Goal: Transaction & Acquisition: Purchase product/service

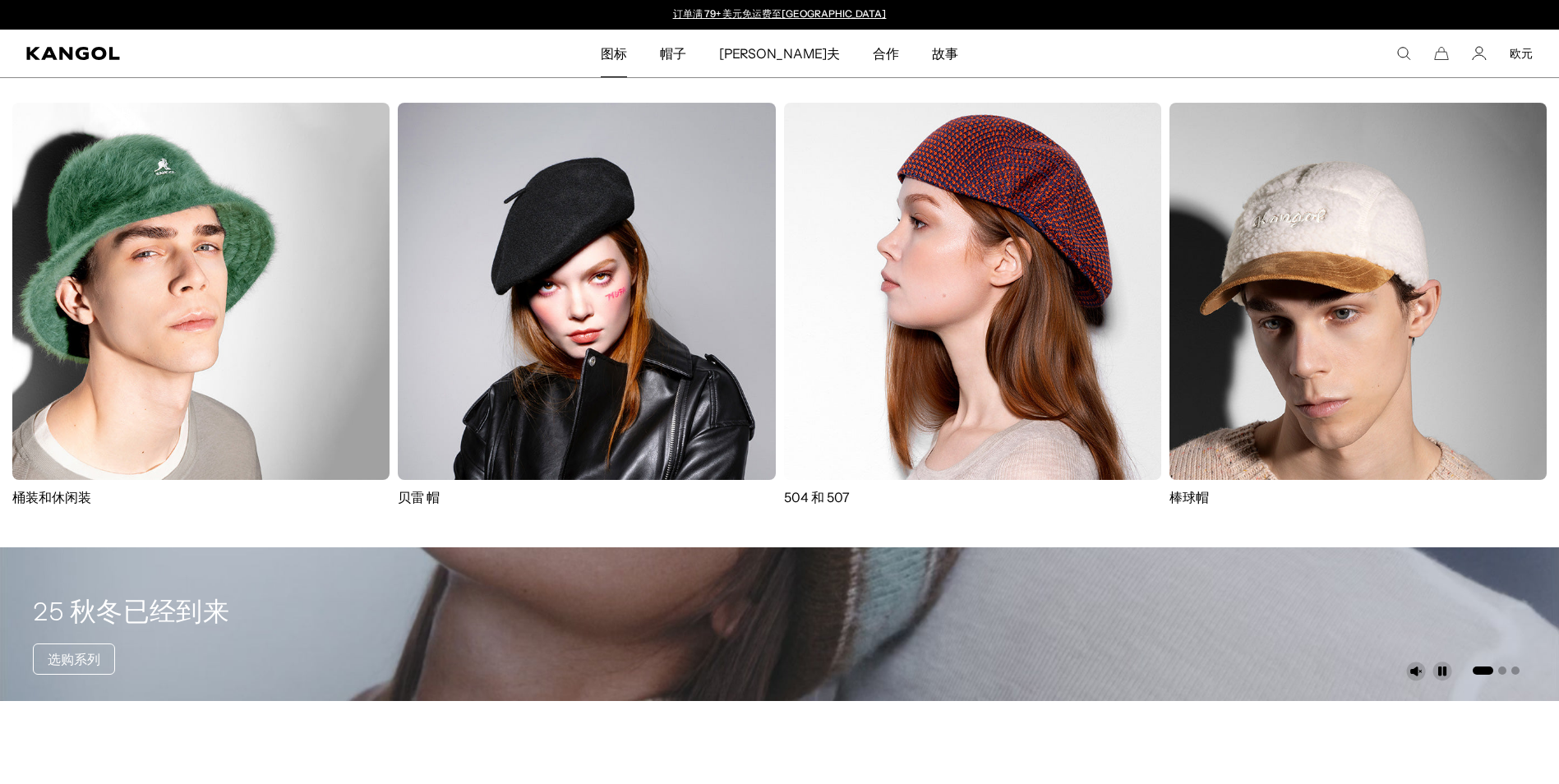
click at [651, 135] on img at bounding box center [586, 291] width 377 height 377
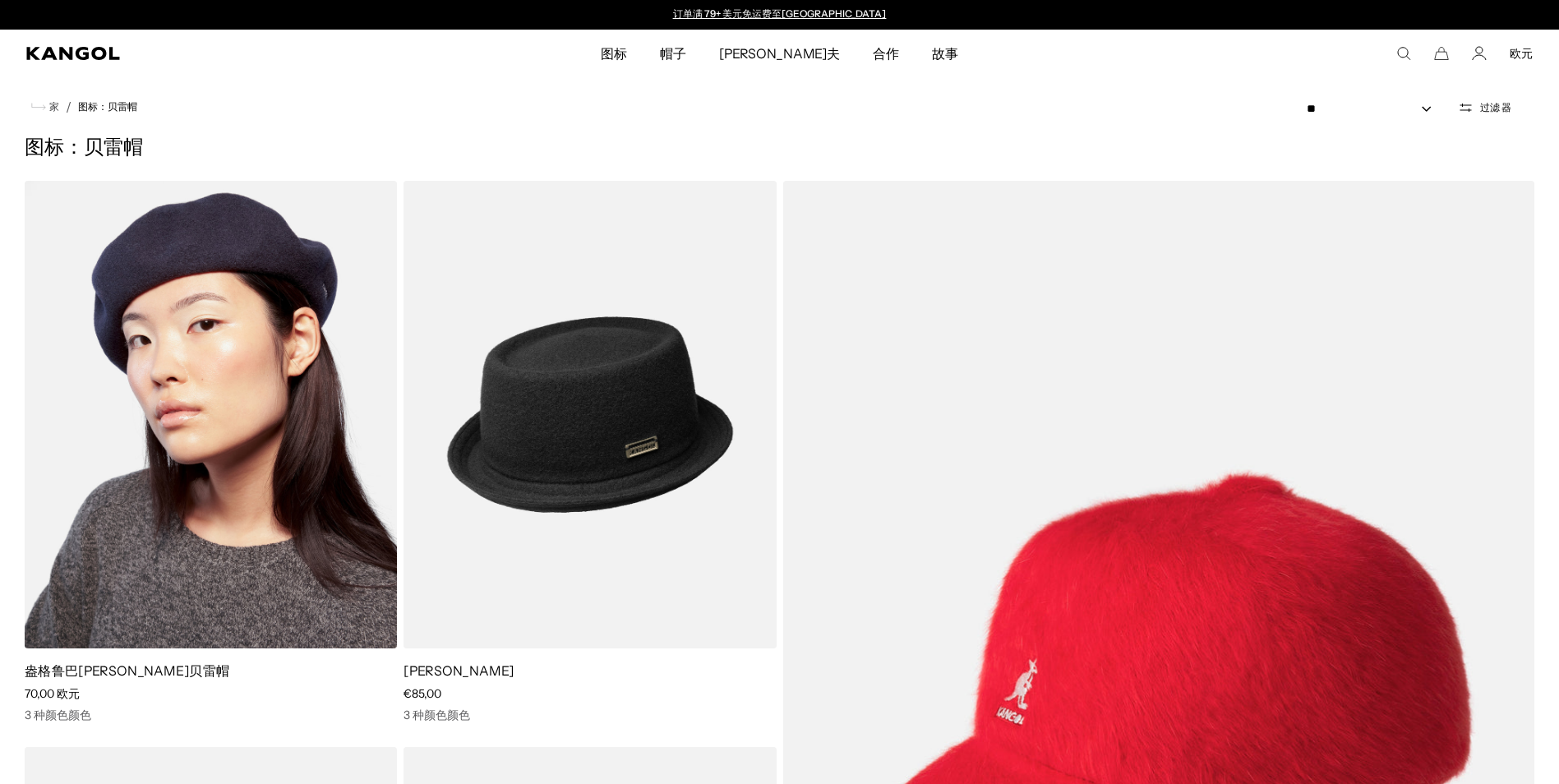
click at [356, 365] on img at bounding box center [210, 413] width 372 height 467
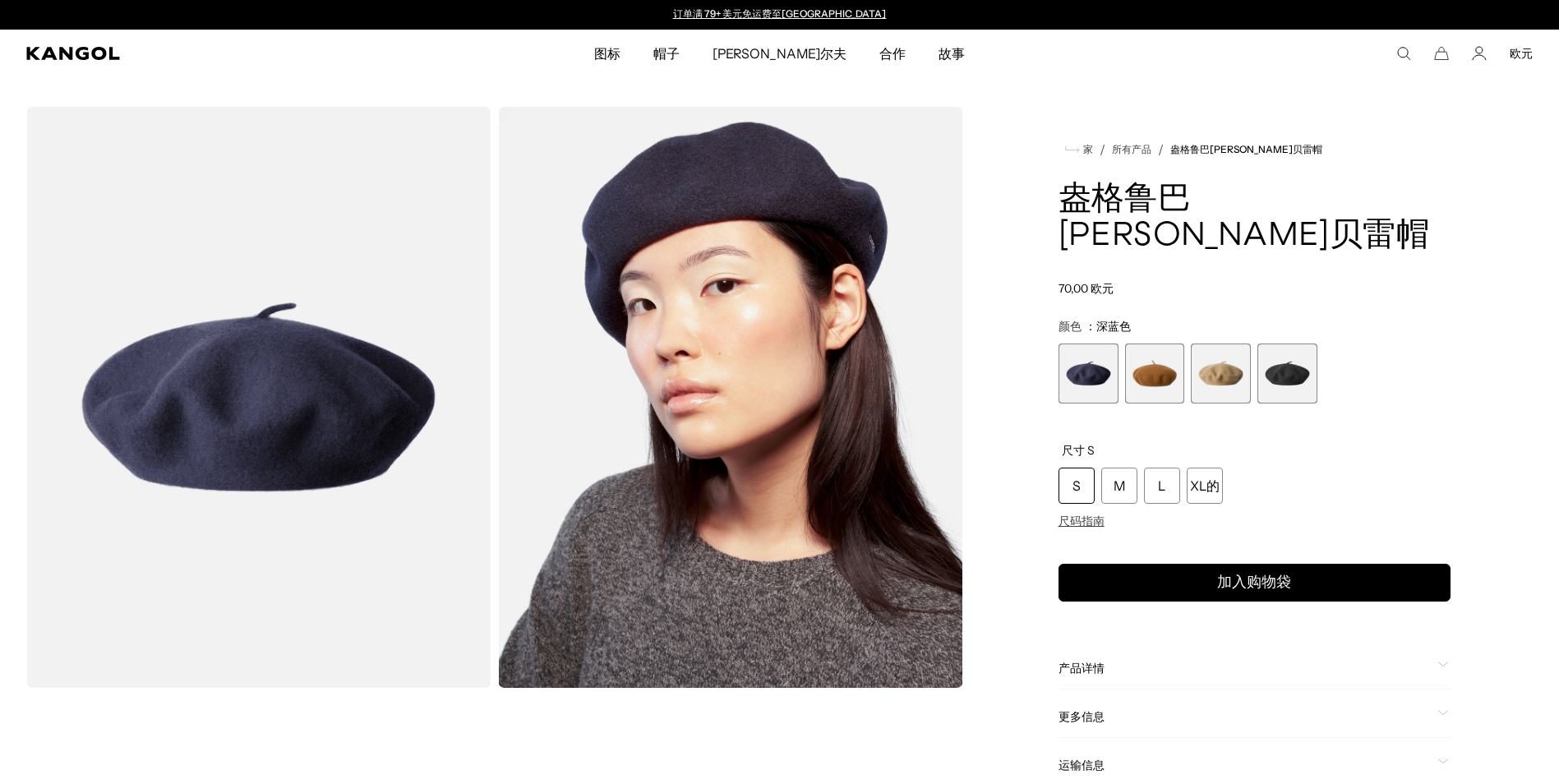
click at [1302, 343] on span "第 4 页，共 4 页" at bounding box center [1287, 373] width 60 height 59
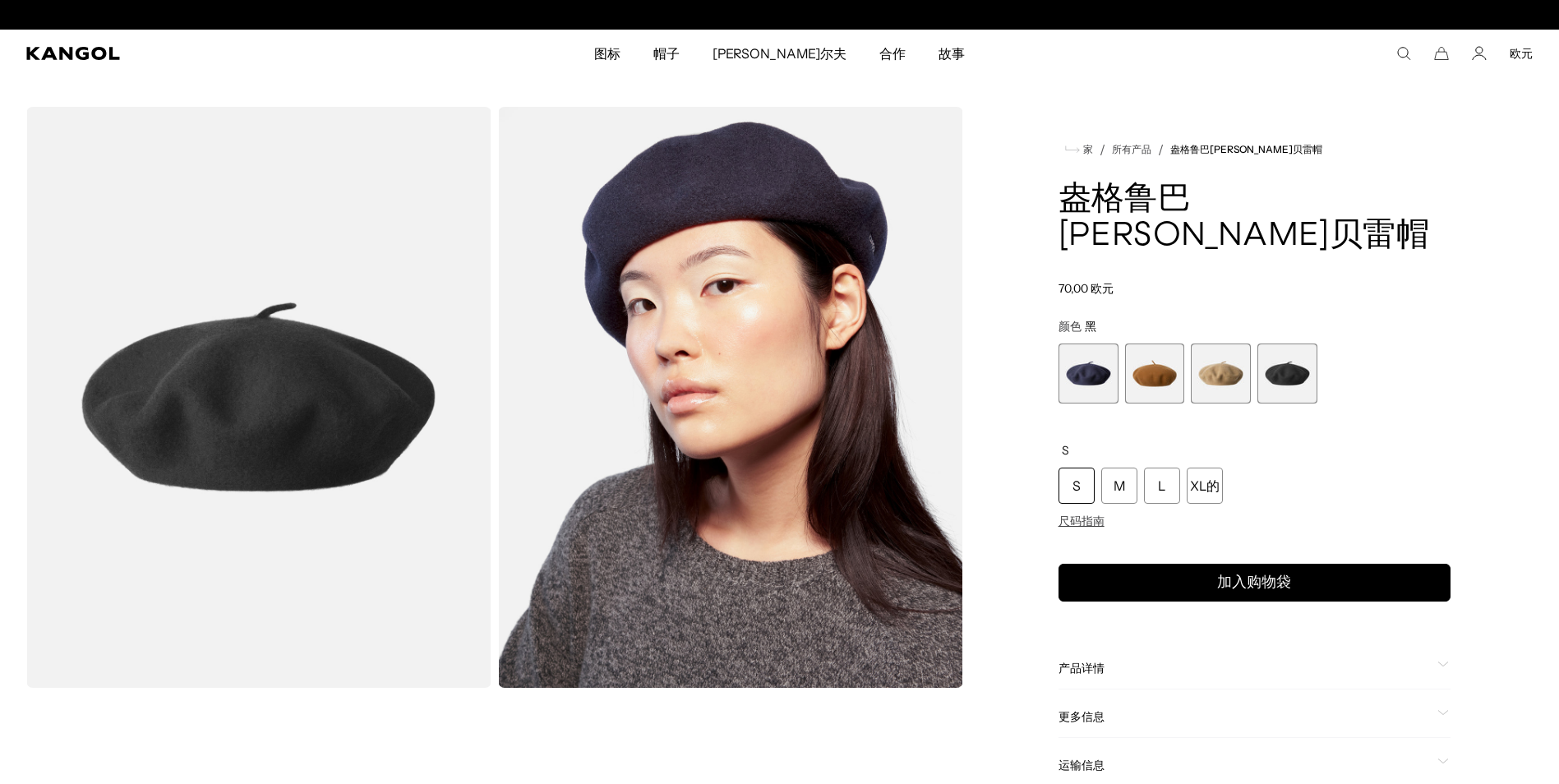
scroll to position [0, 276]
click at [832, 302] on img "图库查看器" at bounding box center [730, 397] width 465 height 581
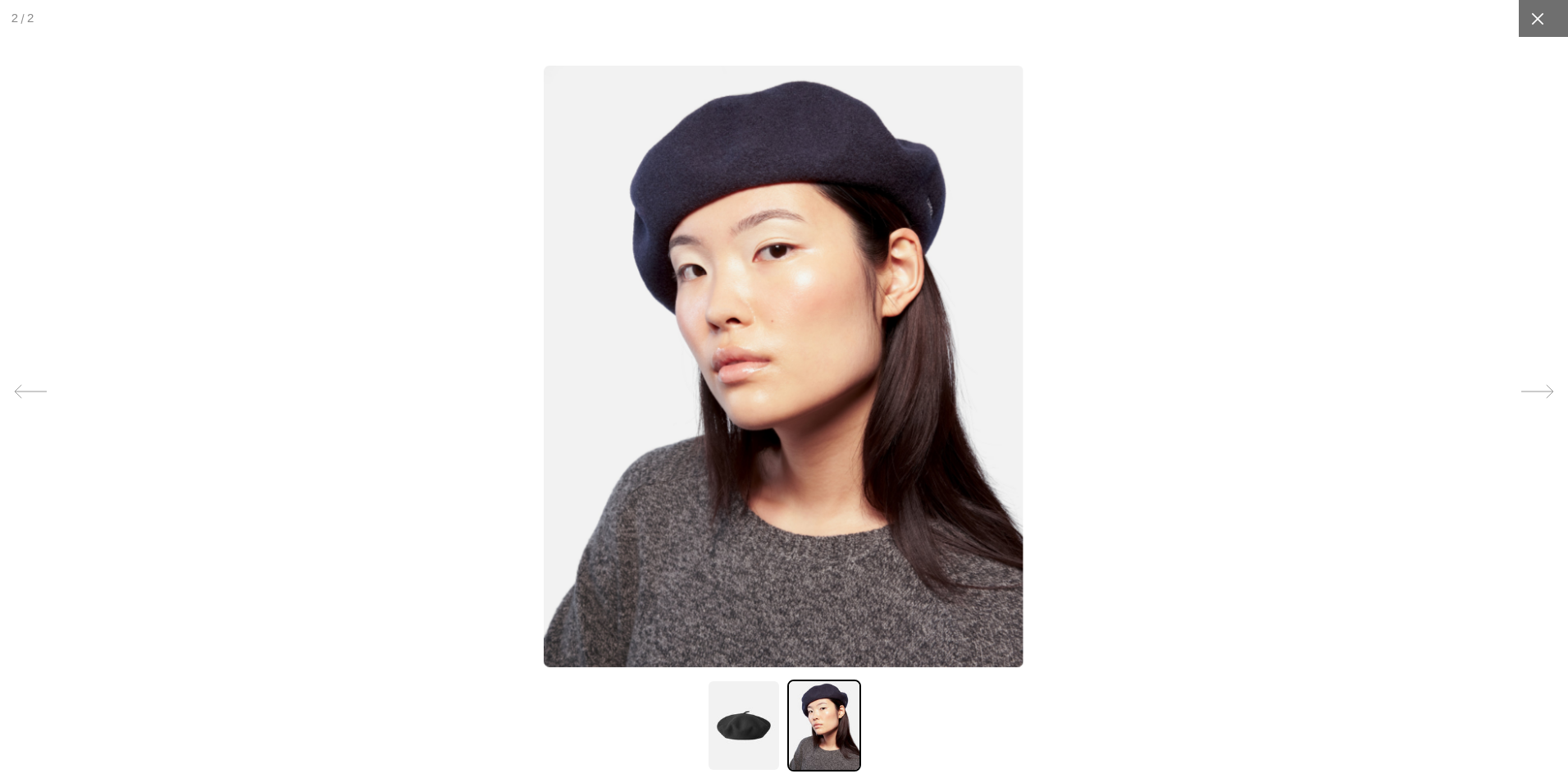
click at [1535, 22] on div at bounding box center [1537, 18] width 37 height 37
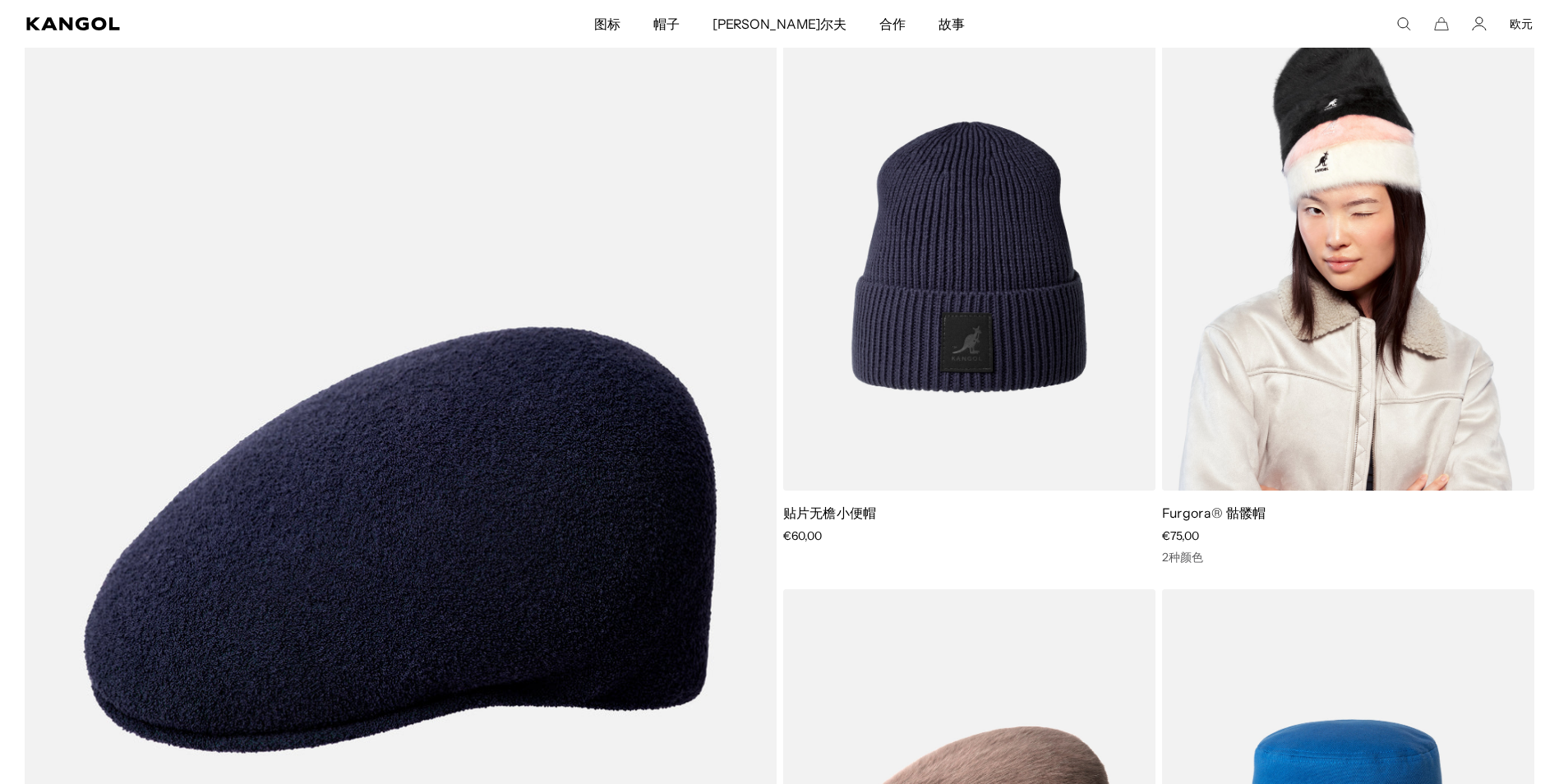
click at [1345, 401] on img at bounding box center [1348, 256] width 372 height 467
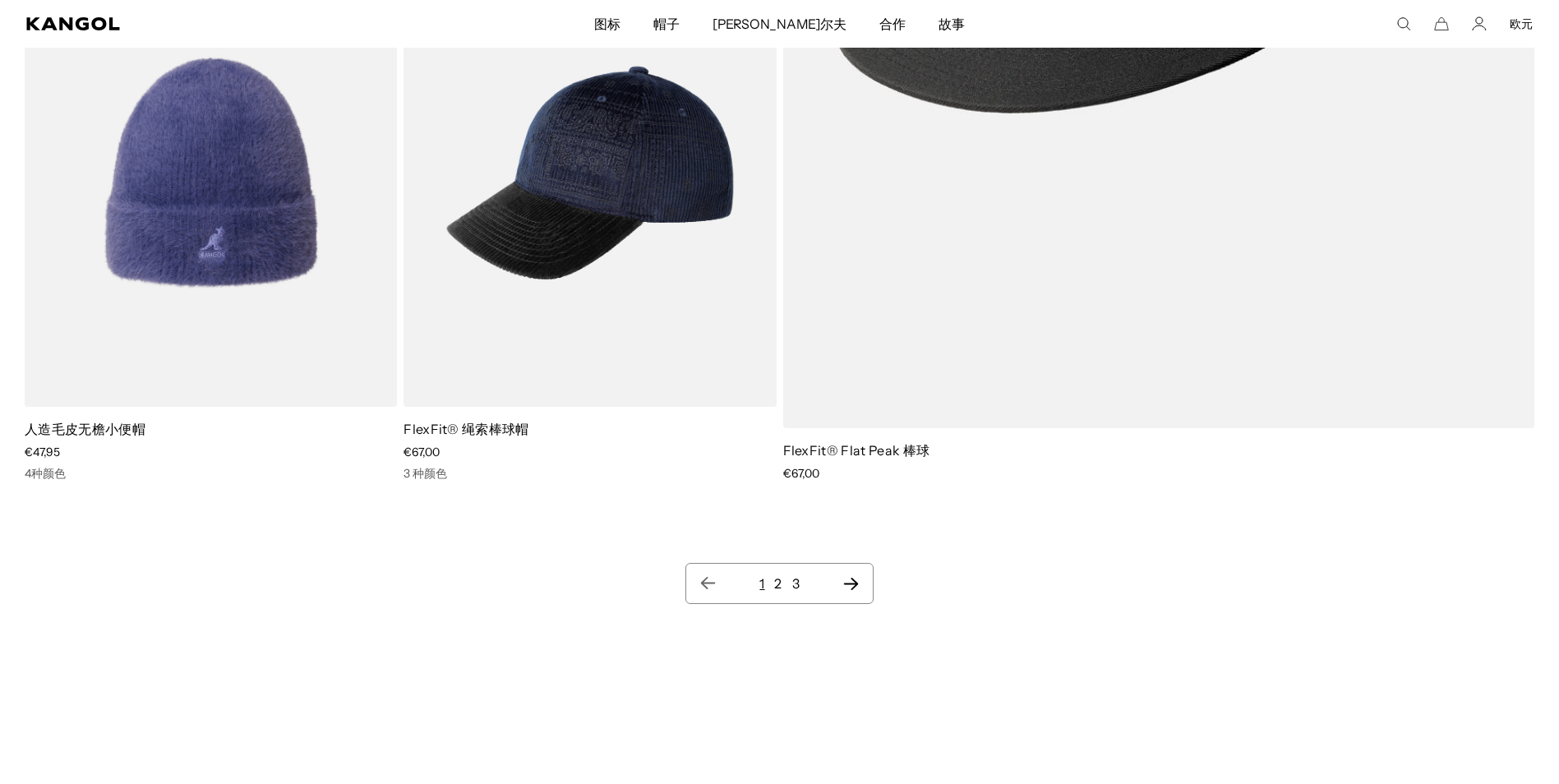
click at [851, 579] on icon "下一页" at bounding box center [850, 584] width 15 height 12
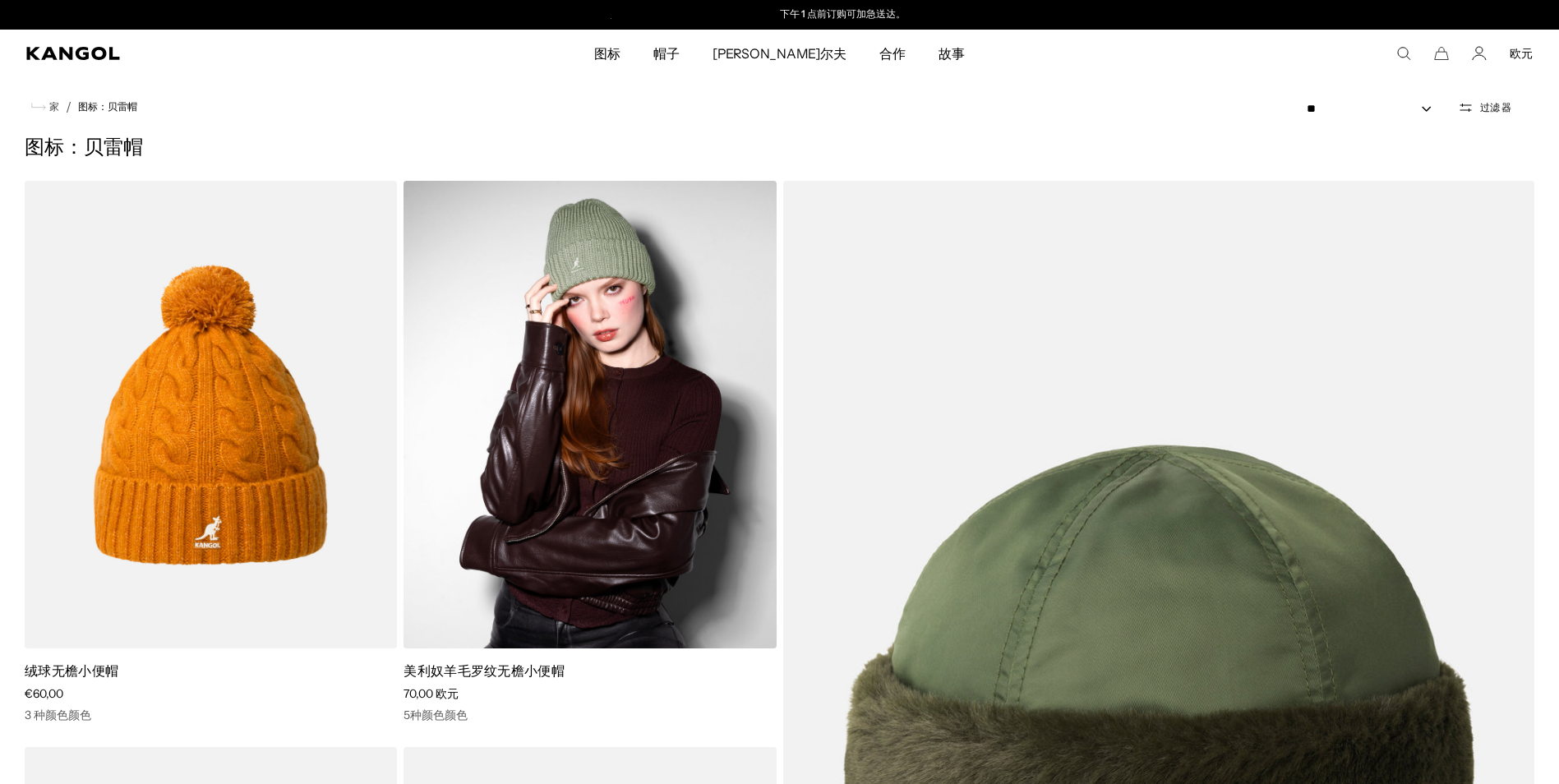
click at [717, 439] on img at bounding box center [589, 413] width 372 height 467
